Goal: Task Accomplishment & Management: Use online tool/utility

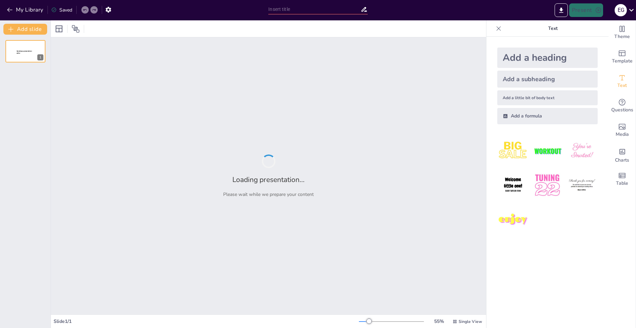
type input "The Future of Edge Computing: Trends, Threats, and Protective Measures"
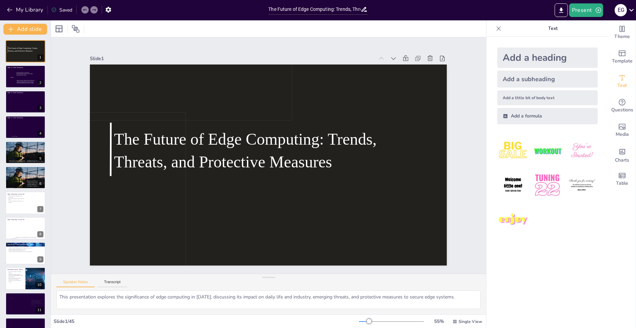
checkbox input "true"
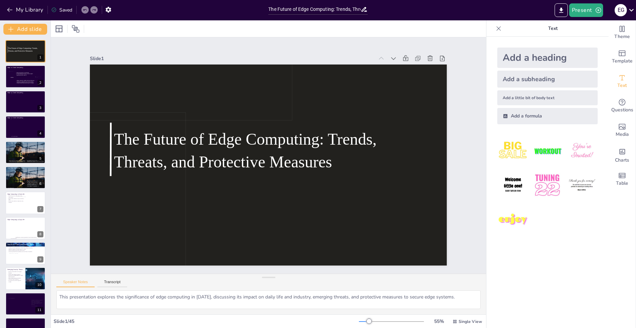
checkbox input "true"
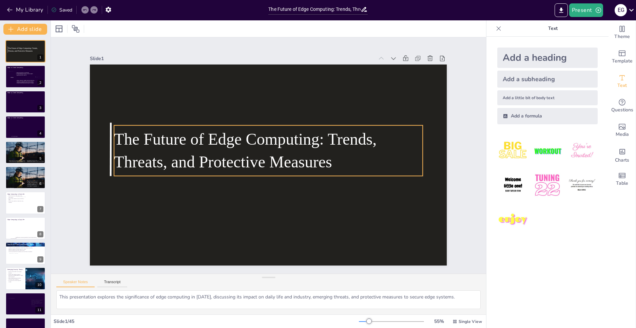
checkbox input "true"
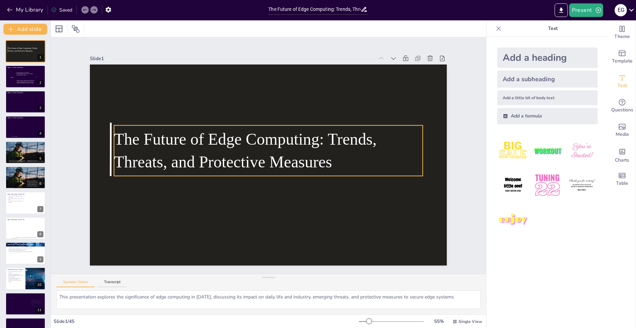
checkbox input "true"
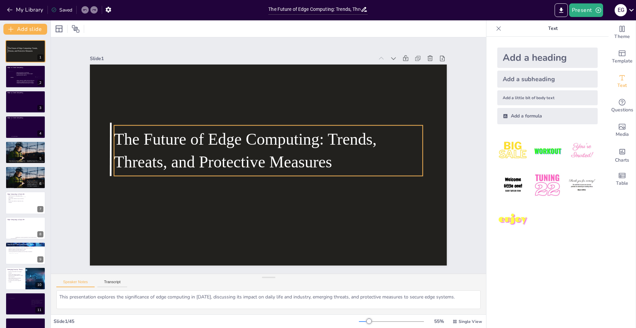
checkbox input "true"
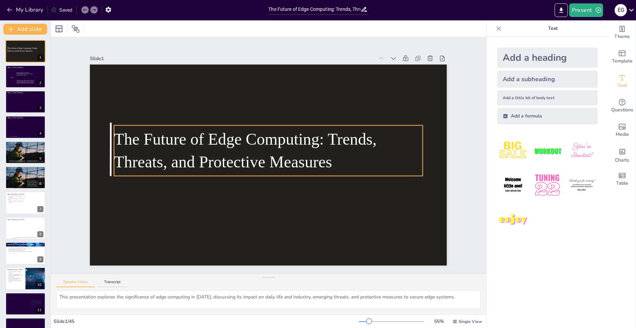
checkbox input "true"
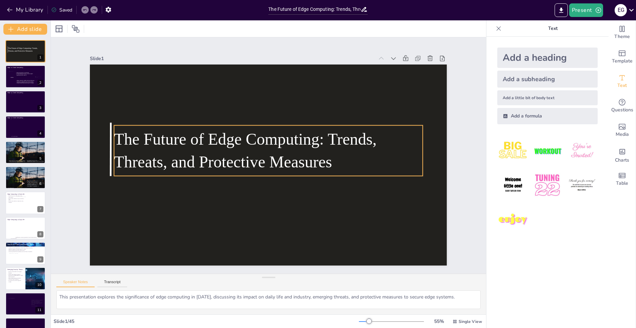
checkbox input "true"
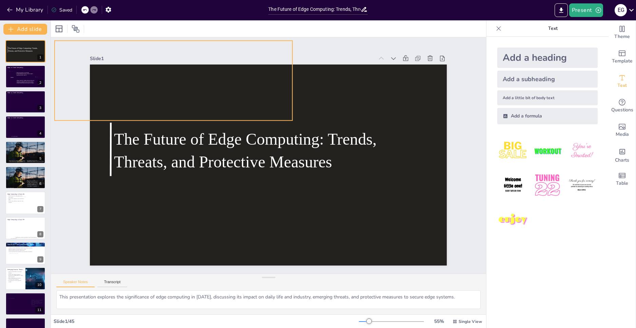
checkbox input "true"
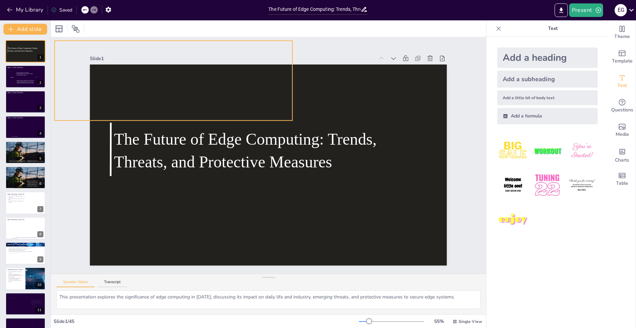
checkbox input "true"
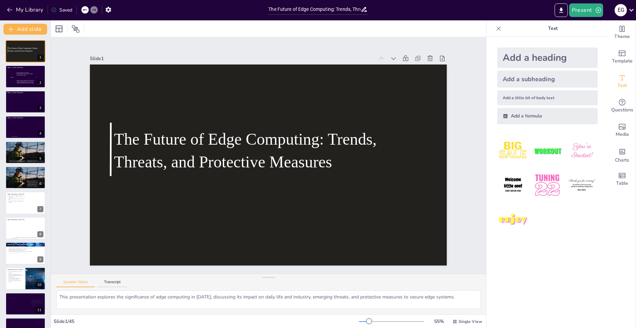
checkbox input "true"
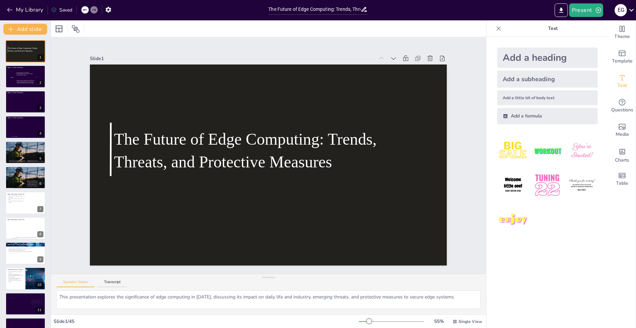
checkbox input "true"
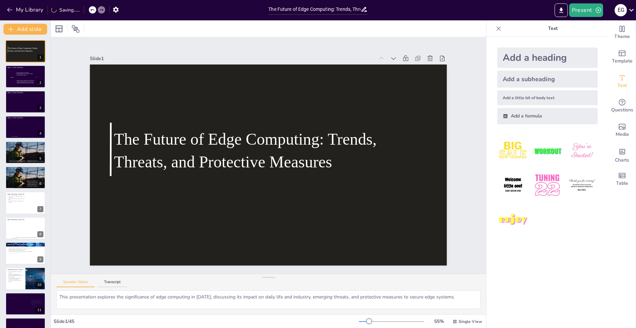
checkbox input "true"
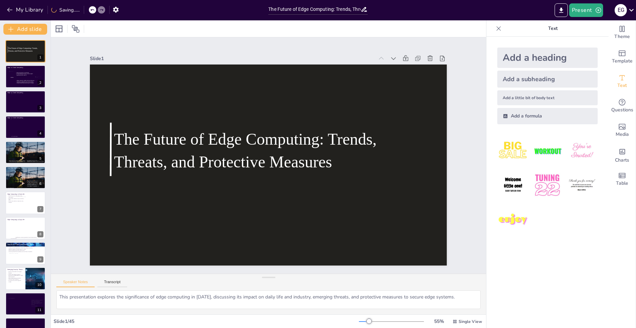
checkbox input "true"
click at [562, 4] on button "Export to PowerPoint" at bounding box center [561, 10] width 13 height 14
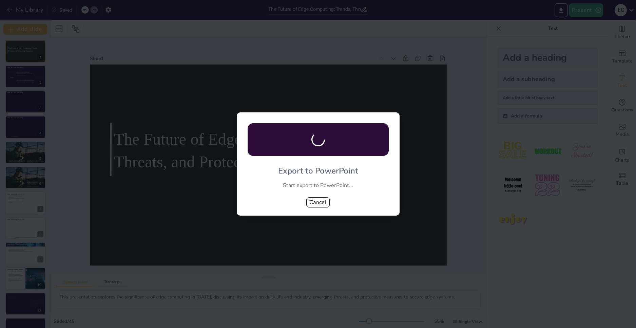
checkbox input "true"
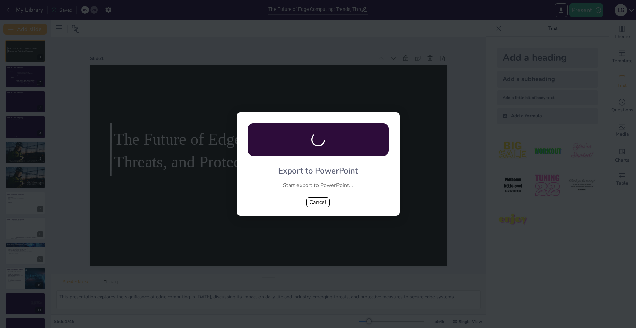
checkbox input "true"
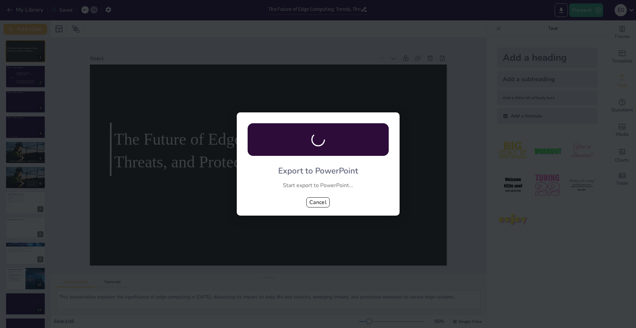
checkbox input "true"
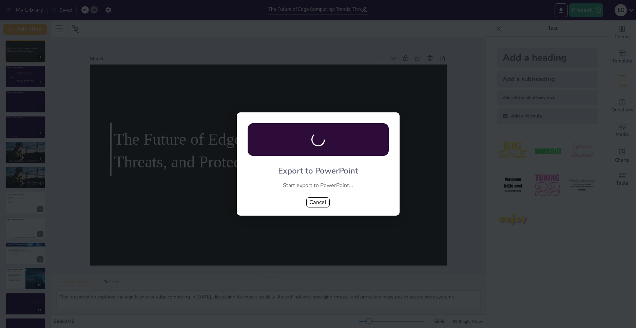
checkbox input "true"
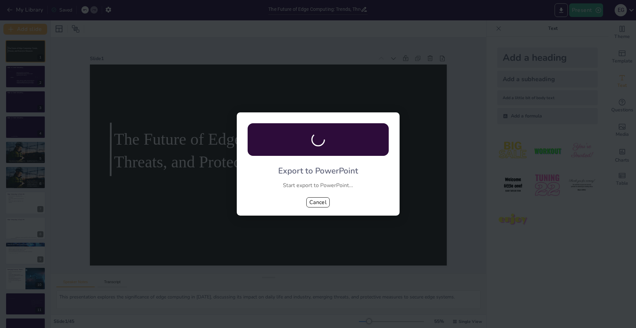
checkbox input "true"
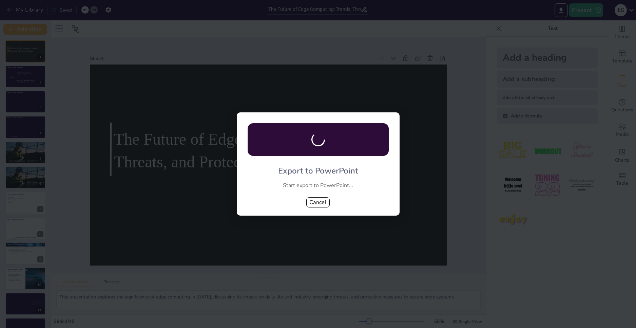
checkbox input "true"
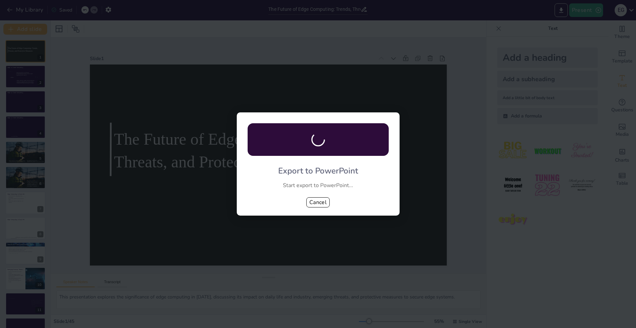
checkbox input "true"
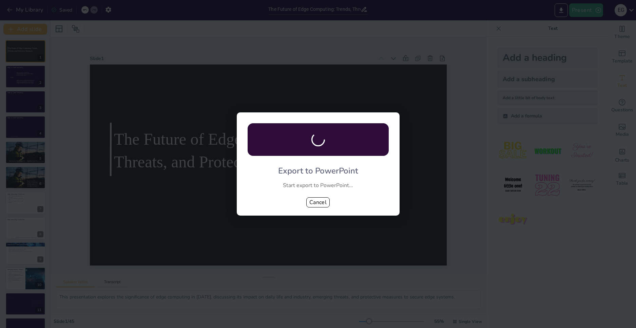
checkbox input "true"
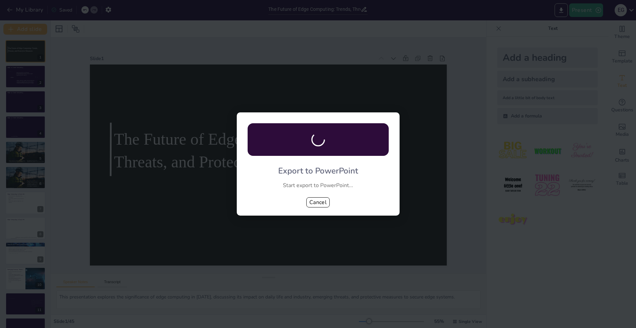
checkbox input "true"
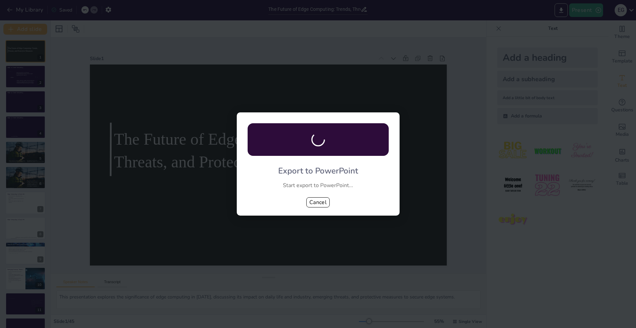
checkbox input "true"
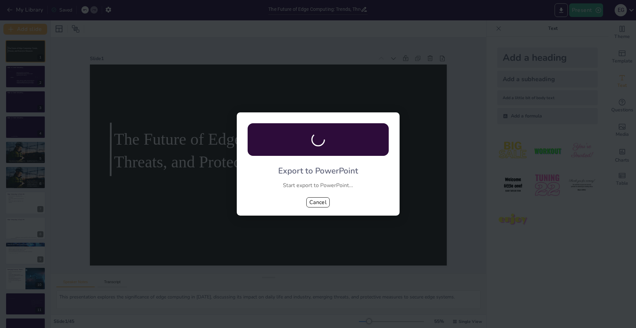
checkbox input "true"
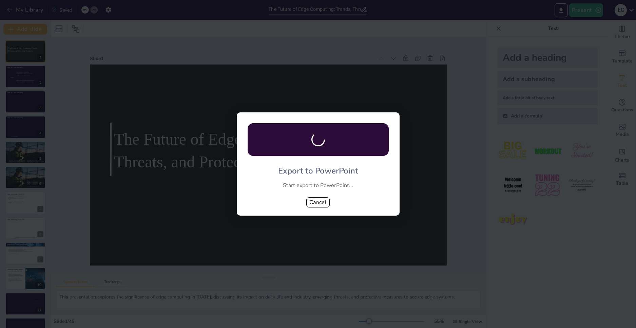
checkbox input "true"
